Goal: Task Accomplishment & Management: Use online tool/utility

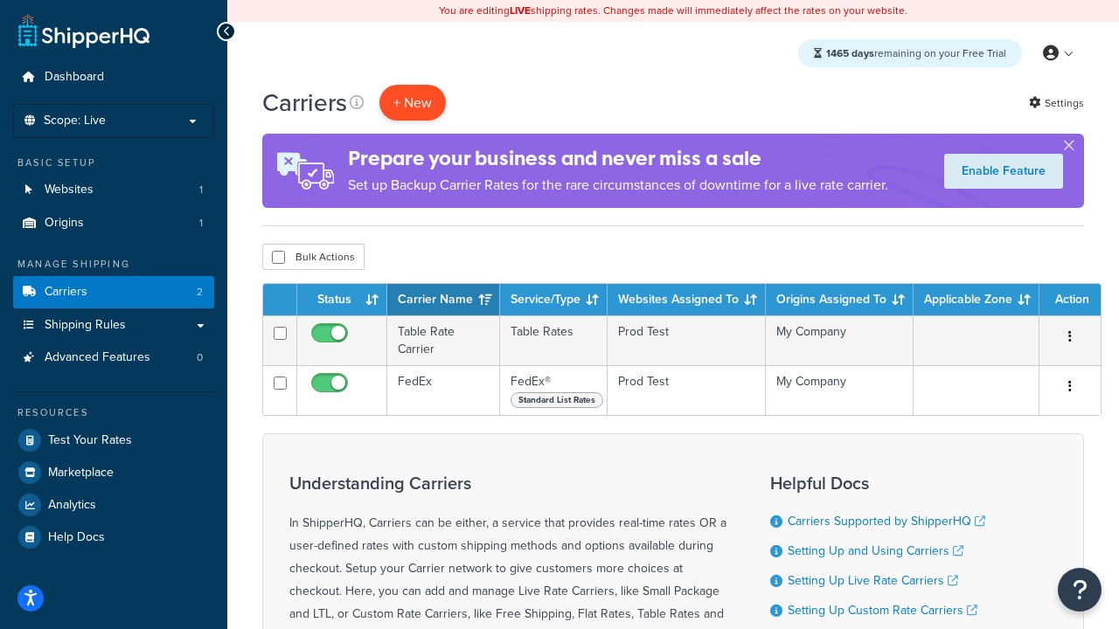
click at [413, 102] on button "+ New" at bounding box center [412, 103] width 66 height 36
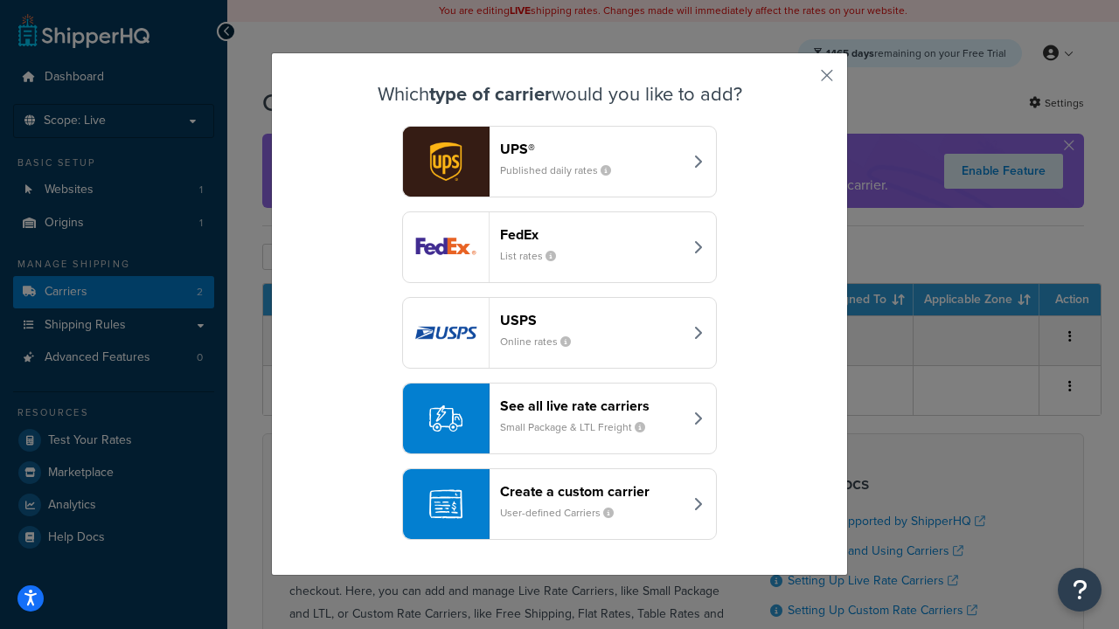
click at [559, 247] on div "FedEx List rates" at bounding box center [591, 247] width 183 height 42
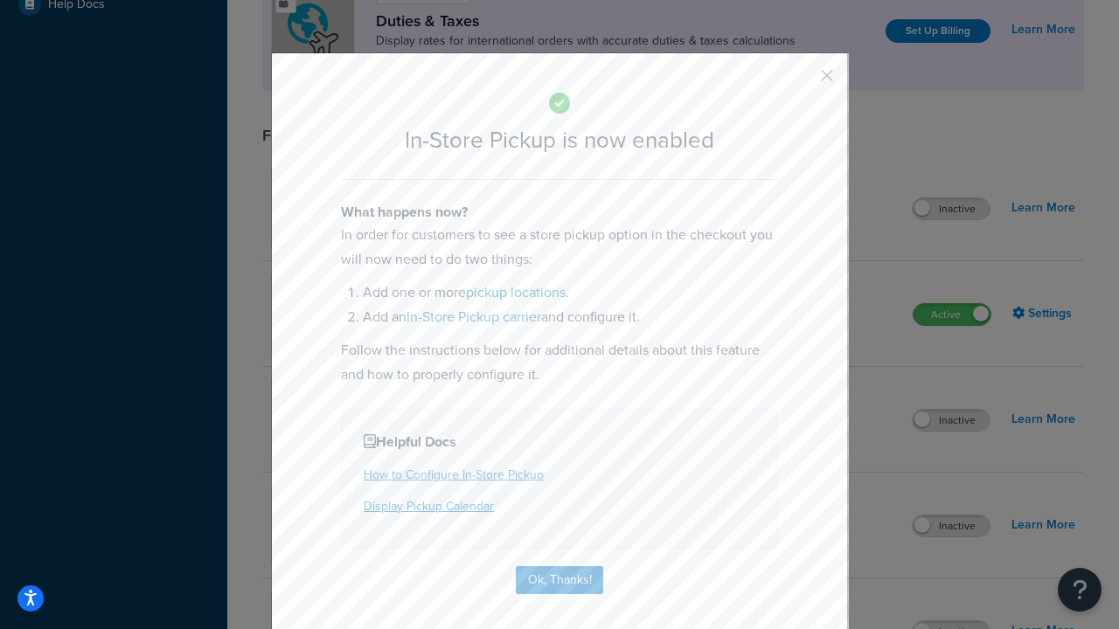
click at [801, 81] on button "button" at bounding box center [801, 82] width 4 height 4
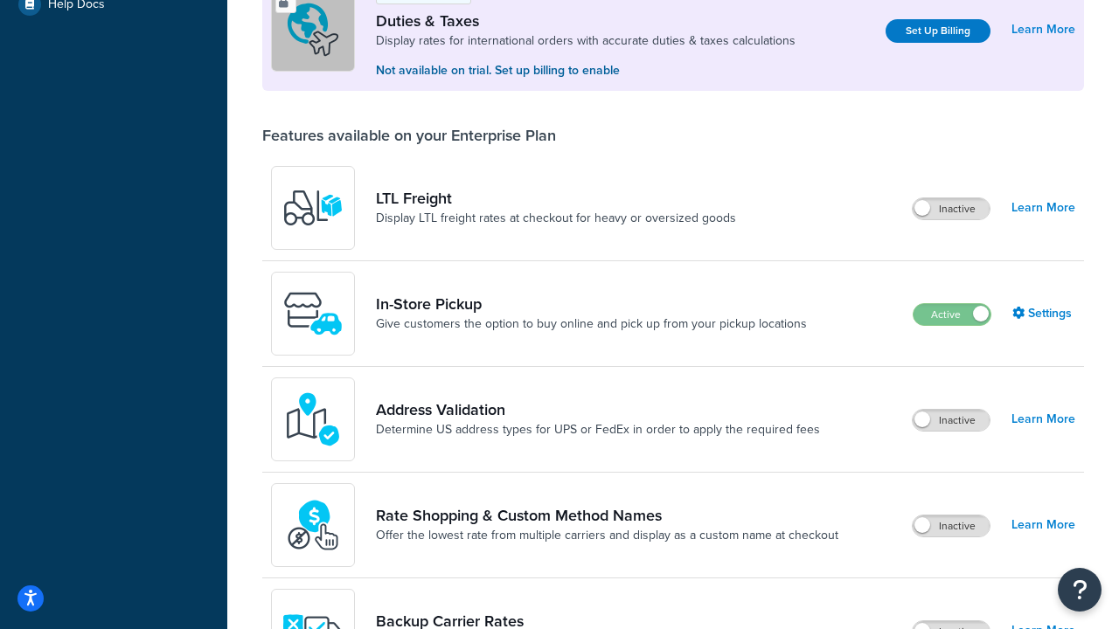
scroll to position [533, 0]
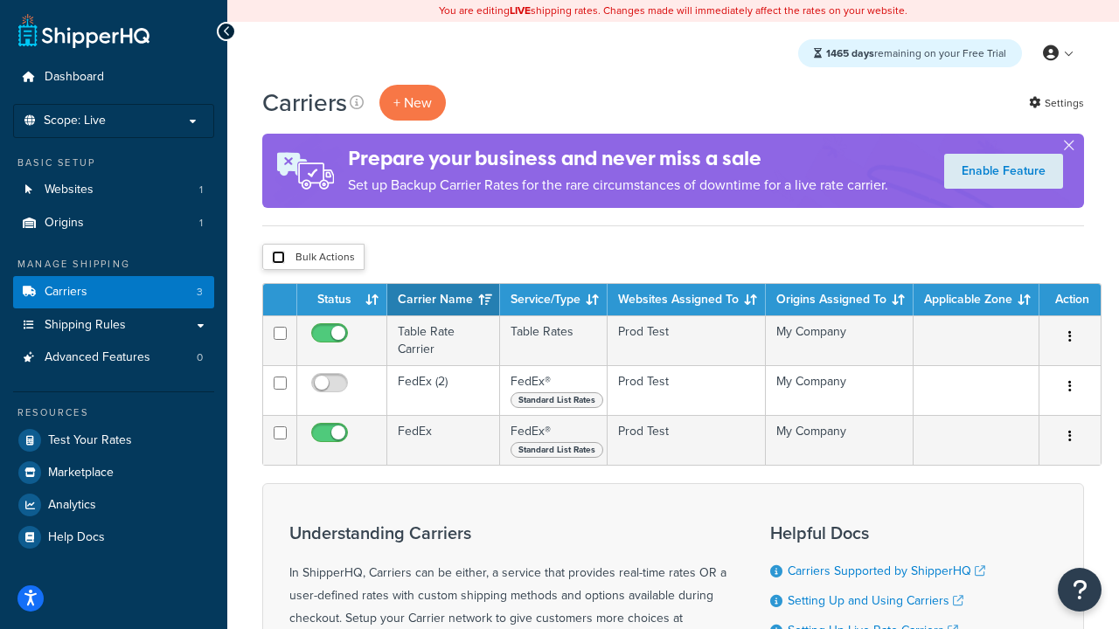
click at [278, 257] on input "checkbox" at bounding box center [278, 257] width 13 height 13
checkbox input "true"
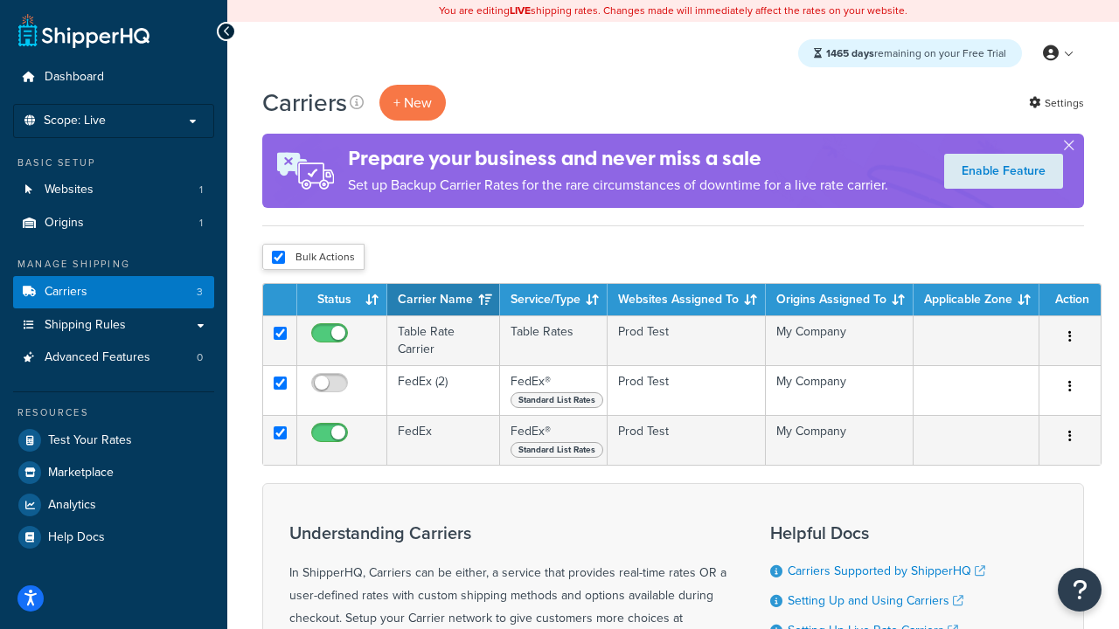
click at [0, 0] on button "Delete" at bounding box center [0, 0] width 0 height 0
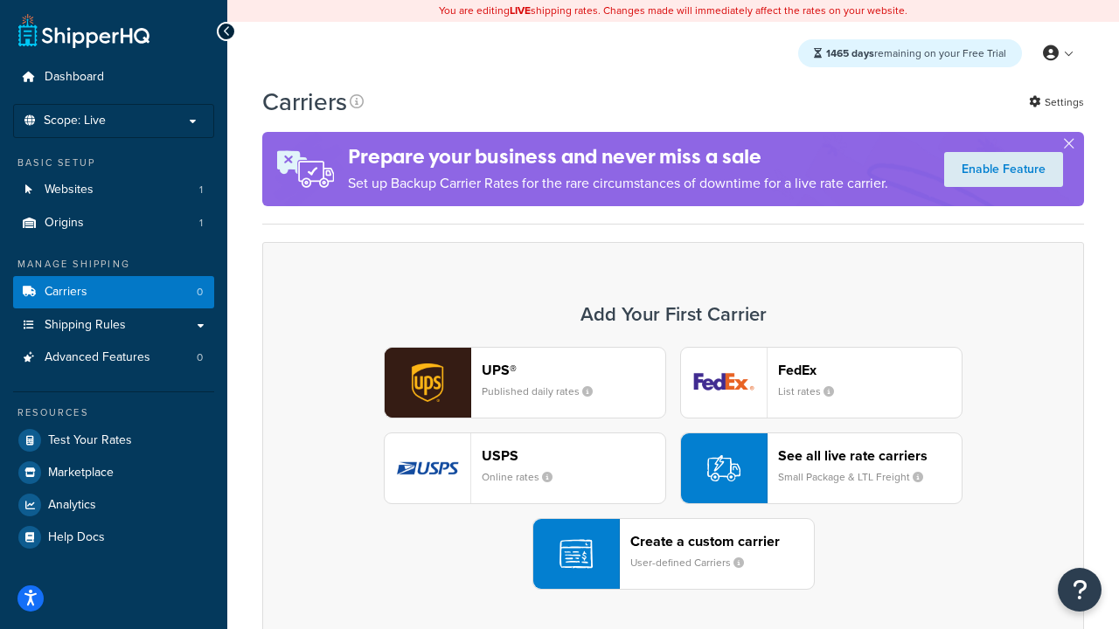
click at [673, 468] on div "UPS® Published daily rates FedEx List rates USPS Online rates See all live rate…" at bounding box center [673, 468] width 785 height 243
click at [673, 554] on div "Create a custom carrier User-defined Carriers" at bounding box center [722, 554] width 184 height 42
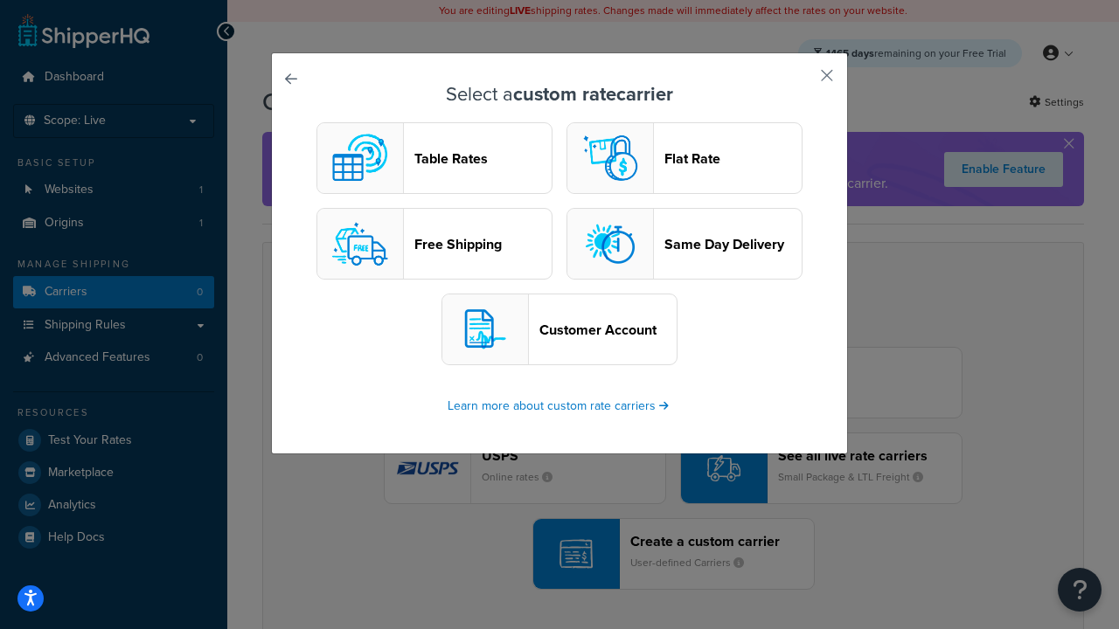
click at [434, 158] on header "Table Rates" at bounding box center [482, 158] width 137 height 17
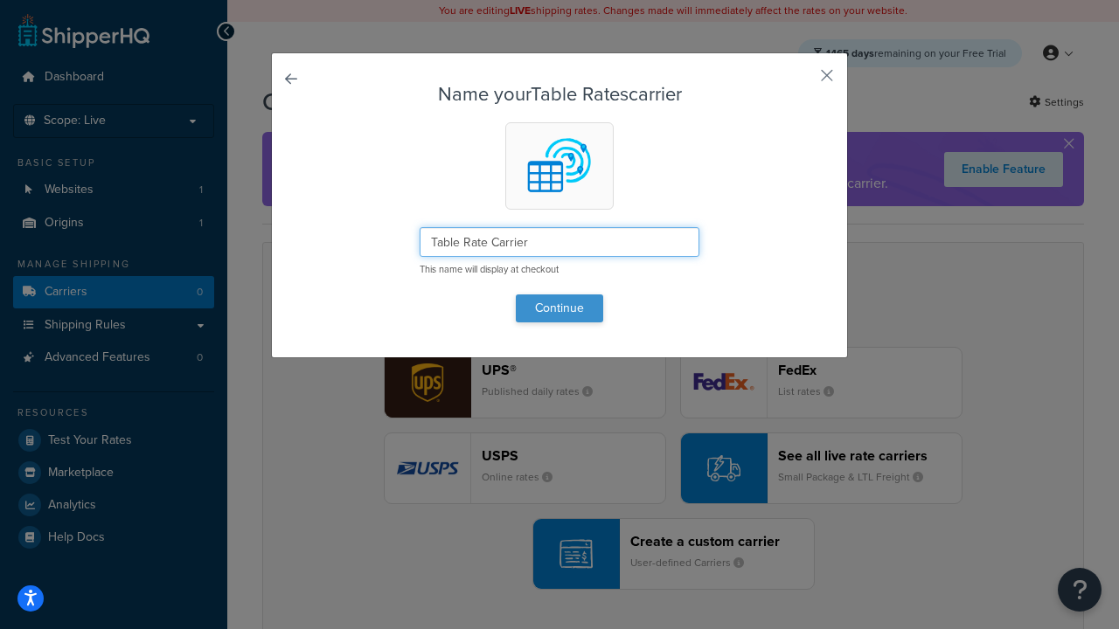
type input "Table Rate Carrier"
click at [559, 308] on button "Continue" at bounding box center [559, 309] width 87 height 28
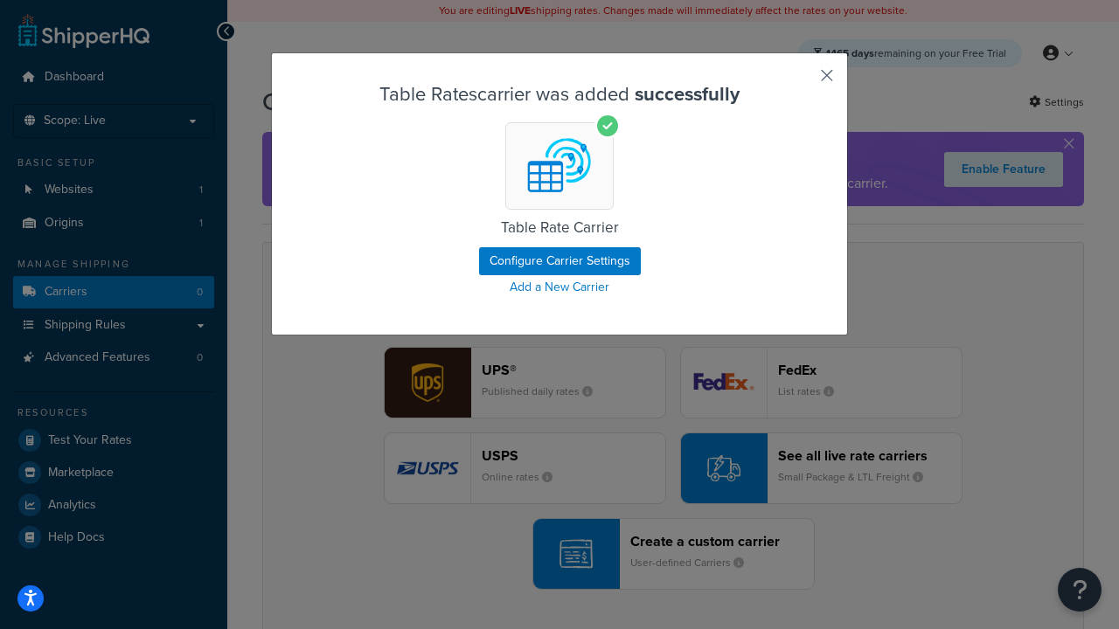
click at [801, 81] on button "button" at bounding box center [801, 82] width 4 height 4
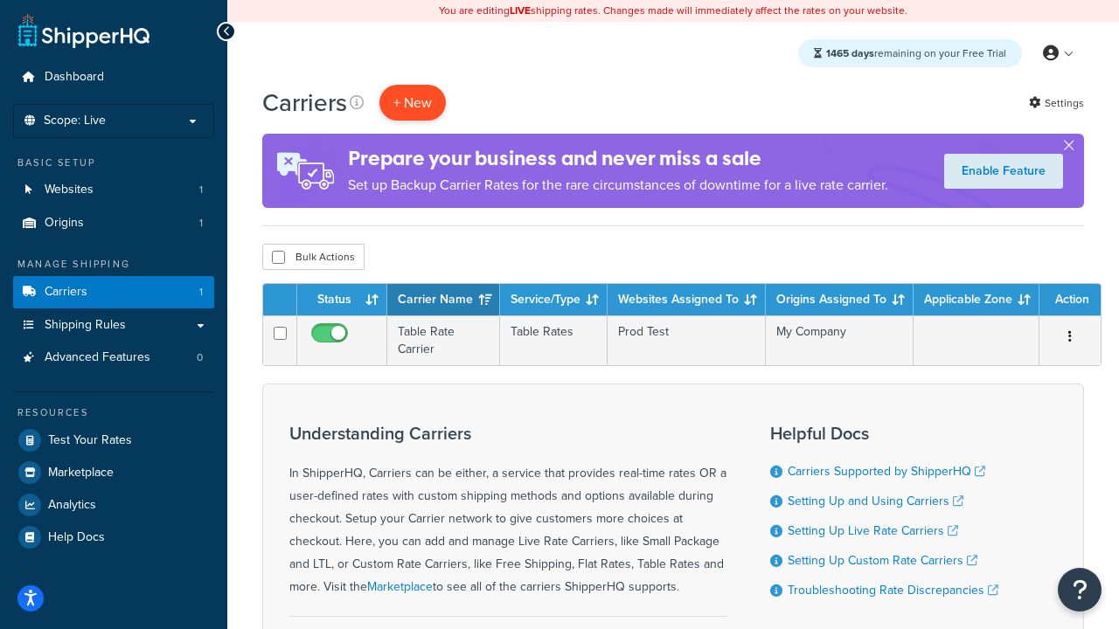
click at [413, 102] on button "+ New" at bounding box center [412, 103] width 66 height 36
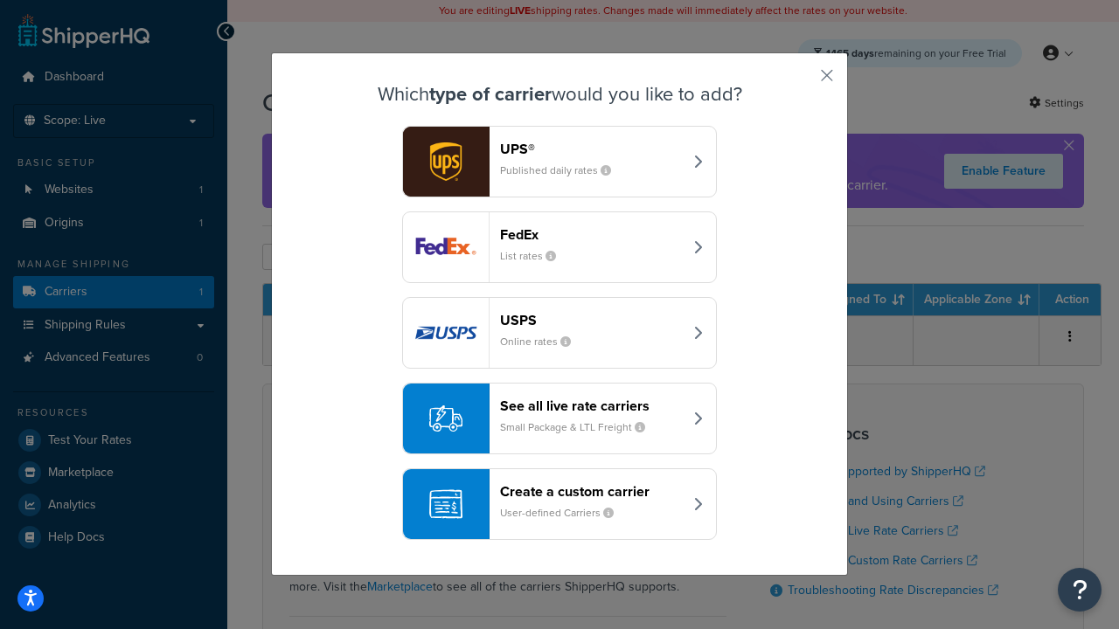
click at [591, 234] on header "FedEx" at bounding box center [591, 234] width 183 height 17
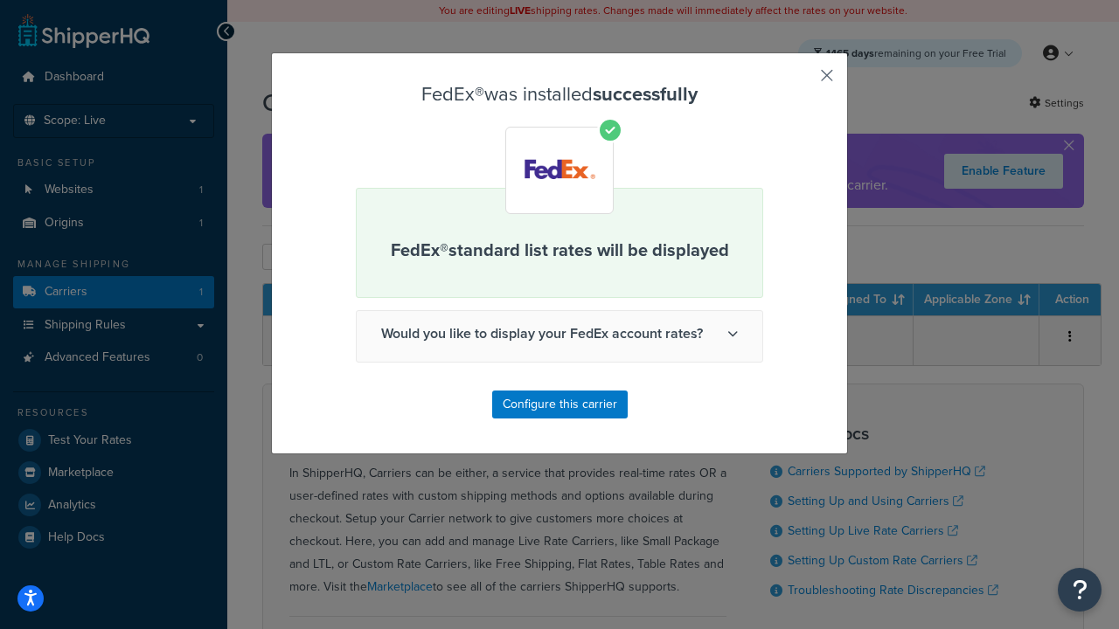
click at [801, 81] on button "button" at bounding box center [801, 82] width 4 height 4
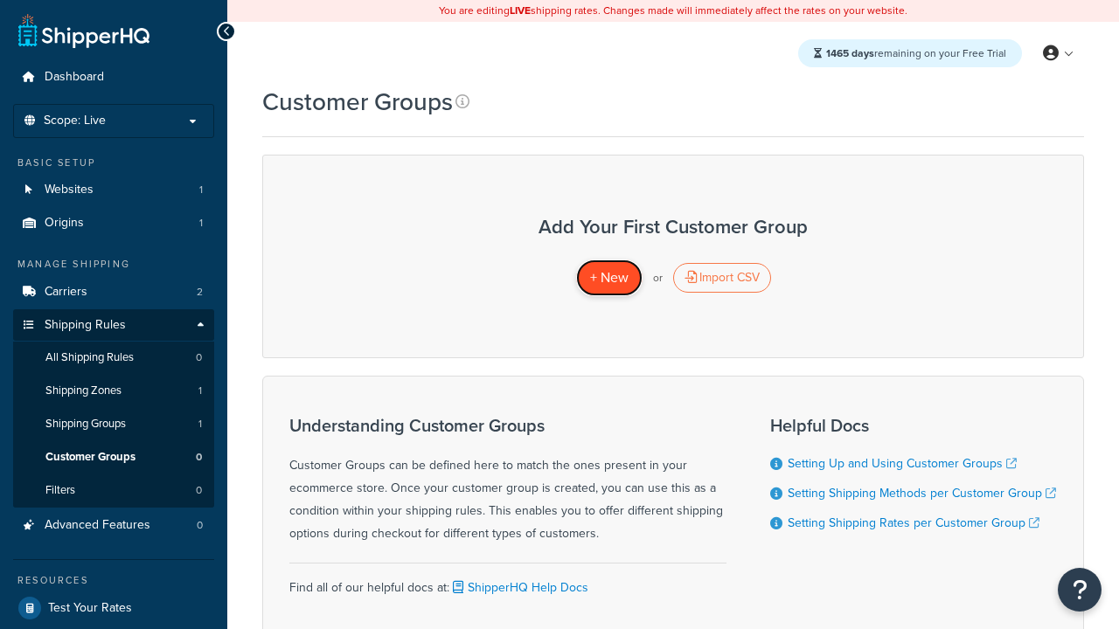
click at [608, 278] on span "+ New" at bounding box center [609, 277] width 38 height 20
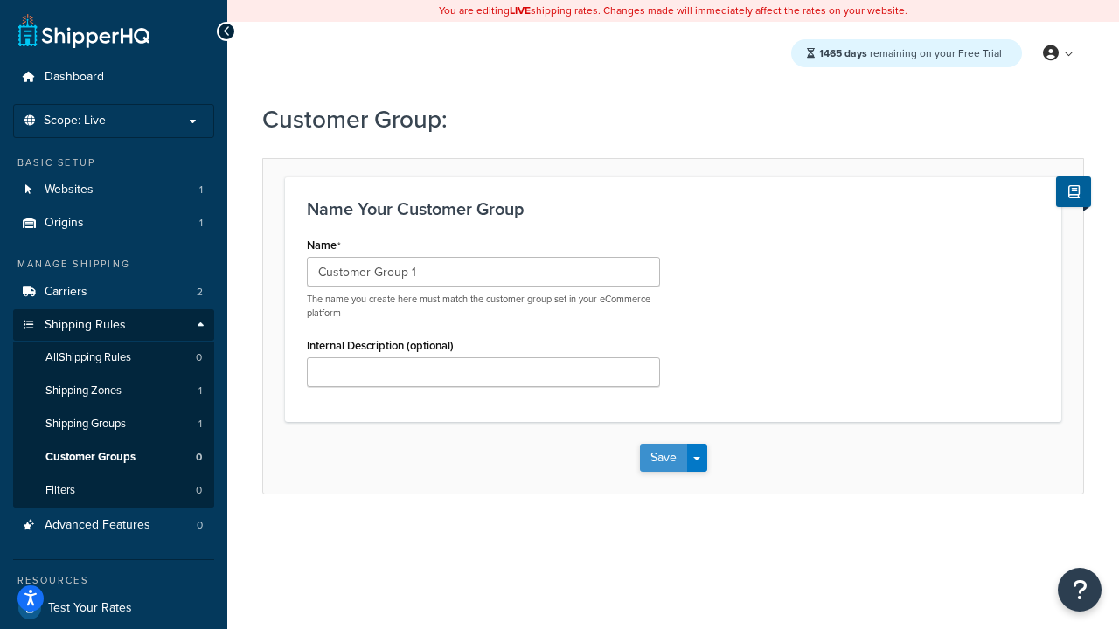
type input "Customer Group 1"
click at [663, 458] on button "Save" at bounding box center [663, 458] width 47 height 28
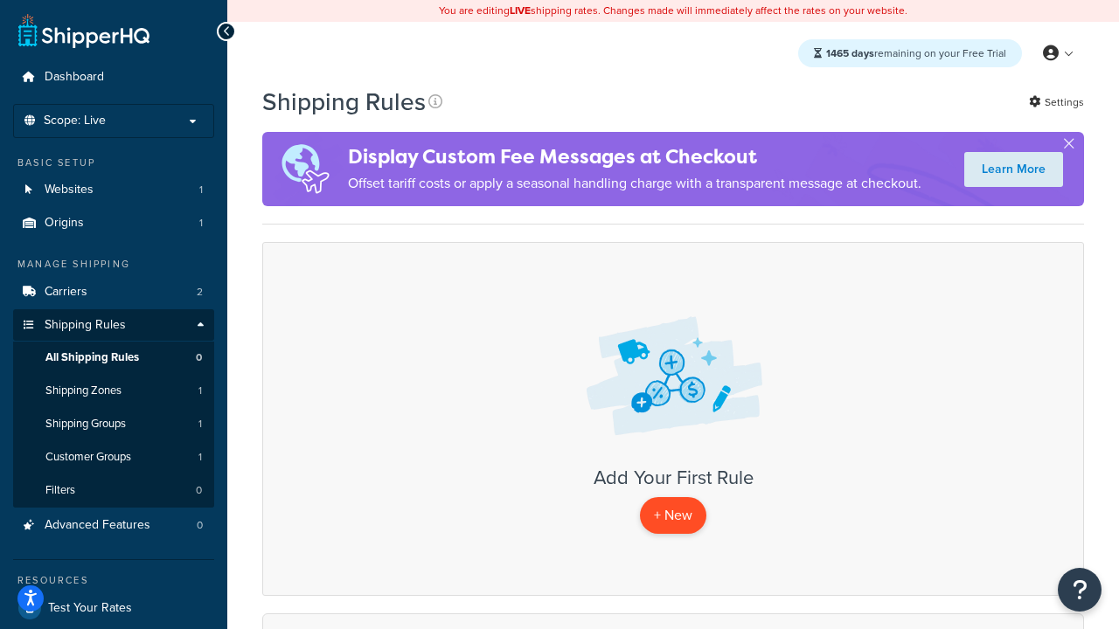
click at [672, 516] on p "+ New" at bounding box center [673, 515] width 66 height 36
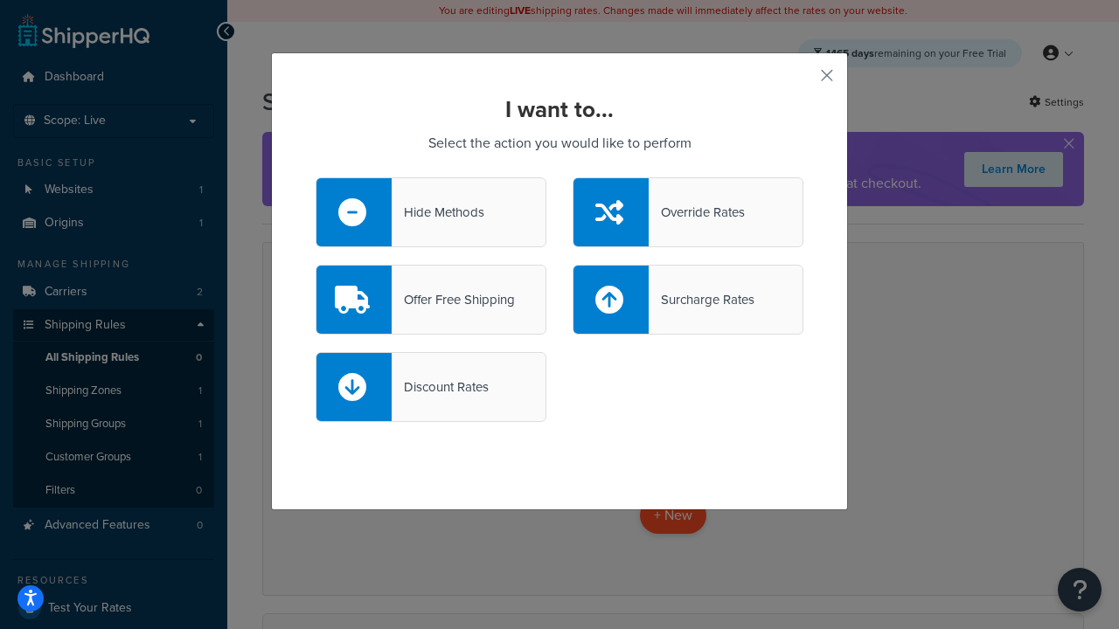
click at [431, 212] on div "Hide Methods" at bounding box center [438, 212] width 93 height 24
click at [0, 0] on input "Hide Methods" at bounding box center [0, 0] width 0 height 0
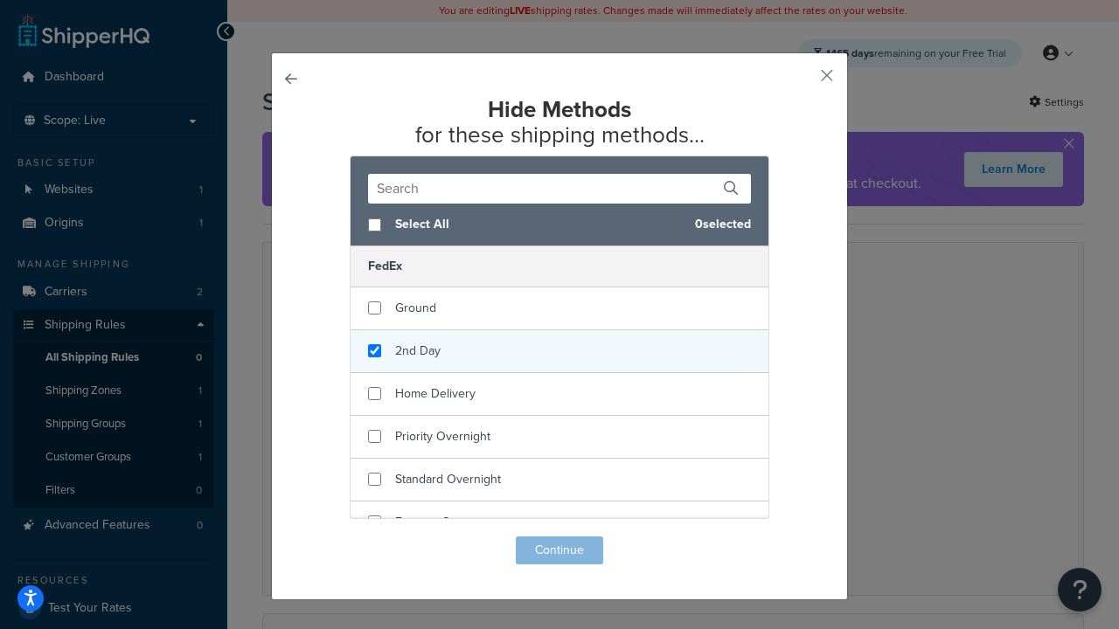
click at [374, 351] on input "checkbox" at bounding box center [374, 350] width 13 height 13
checkbox input "true"
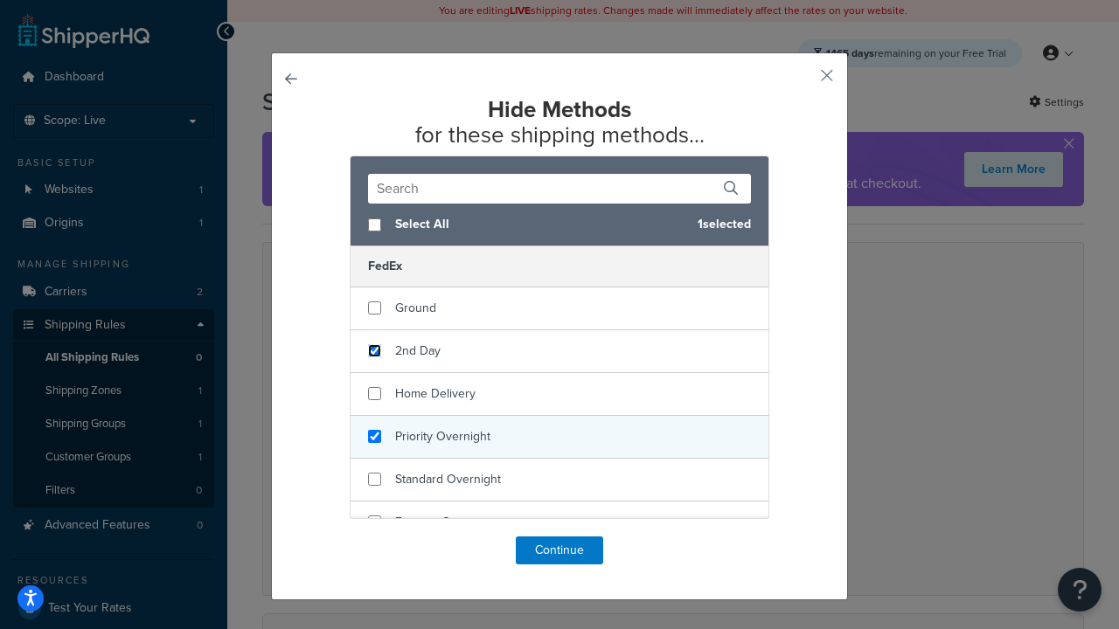
click at [374, 437] on input "checkbox" at bounding box center [374, 436] width 13 height 13
checkbox input "true"
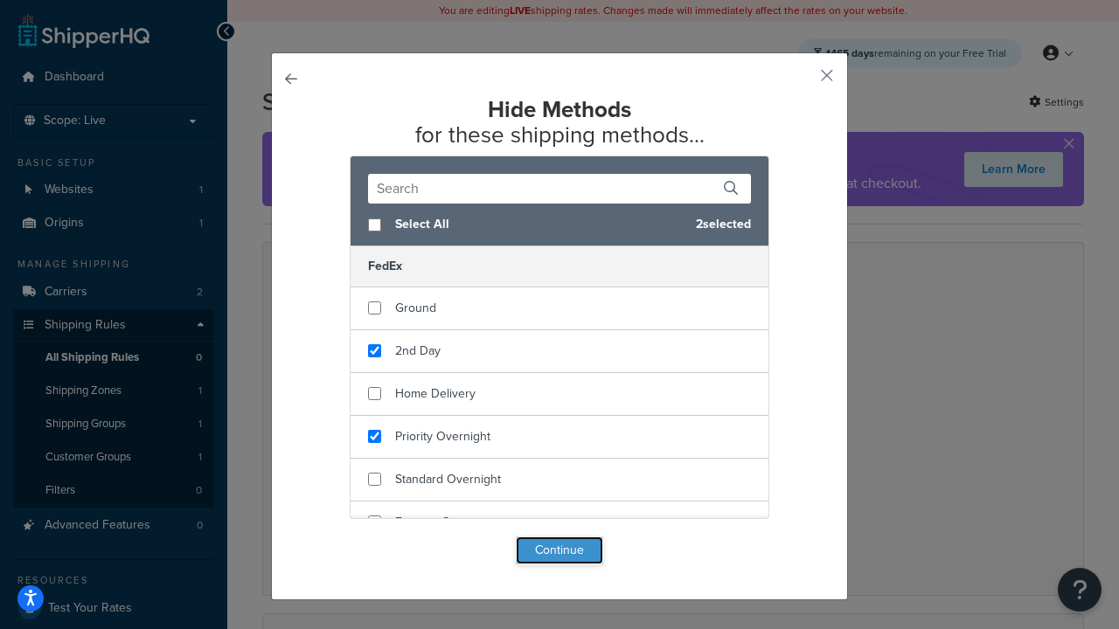
click at [559, 551] on button "Continue" at bounding box center [559, 551] width 87 height 28
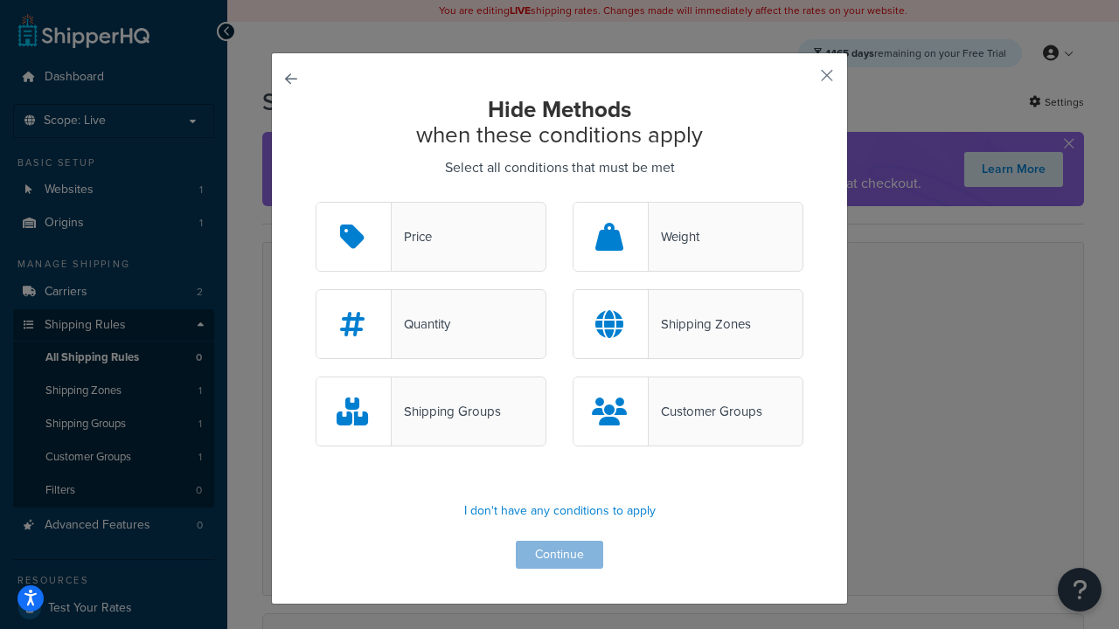
click at [688, 412] on div "Customer Groups" at bounding box center [706, 411] width 114 height 24
click at [0, 0] on input "Customer Groups" at bounding box center [0, 0] width 0 height 0
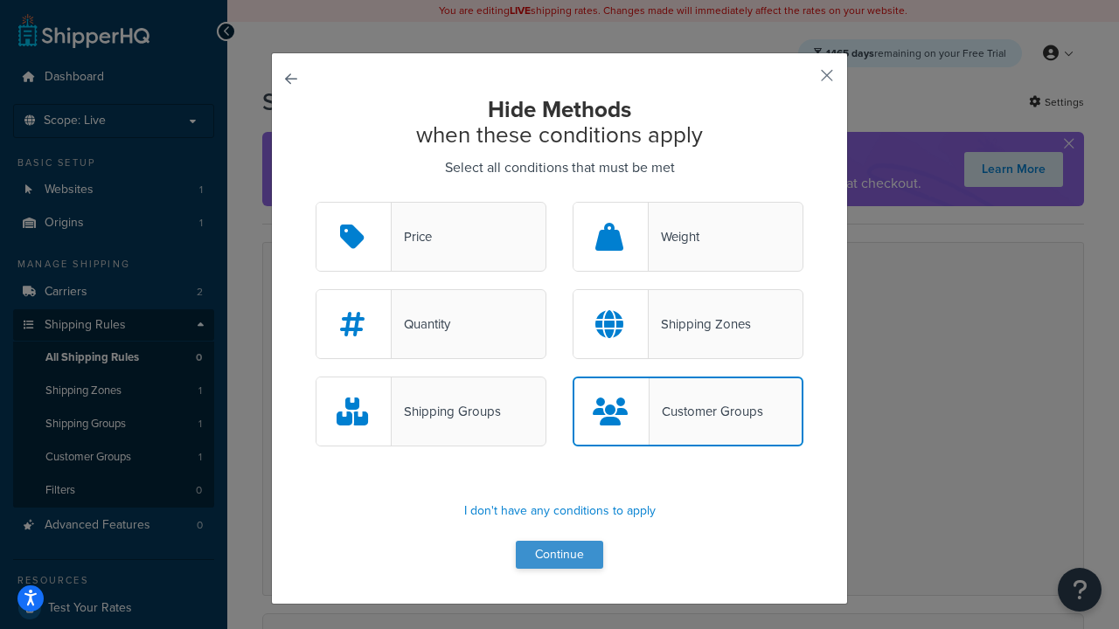
click at [559, 555] on button "Continue" at bounding box center [559, 555] width 87 height 28
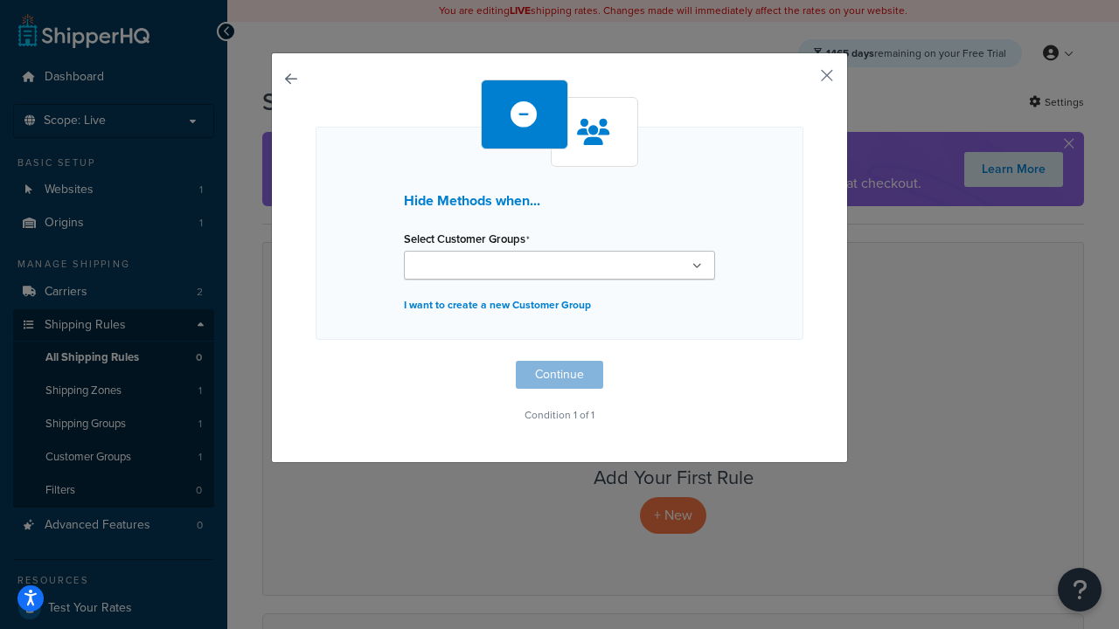
click at [559, 265] on ul at bounding box center [559, 265] width 311 height 29
click at [494, 266] on input "Select Customer Groups" at bounding box center [486, 266] width 155 height 19
